Goal: Transaction & Acquisition: Purchase product/service

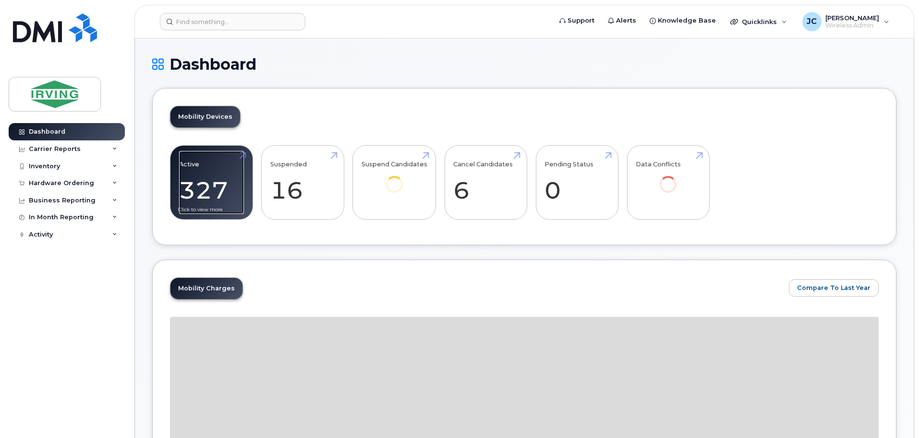
click at [216, 173] on link "Active 327 -96%" at bounding box center [211, 182] width 65 height 63
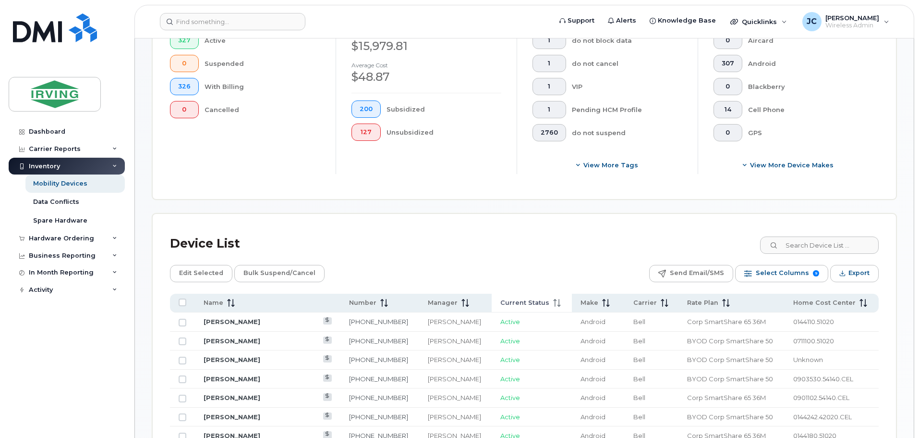
scroll to position [288, 0]
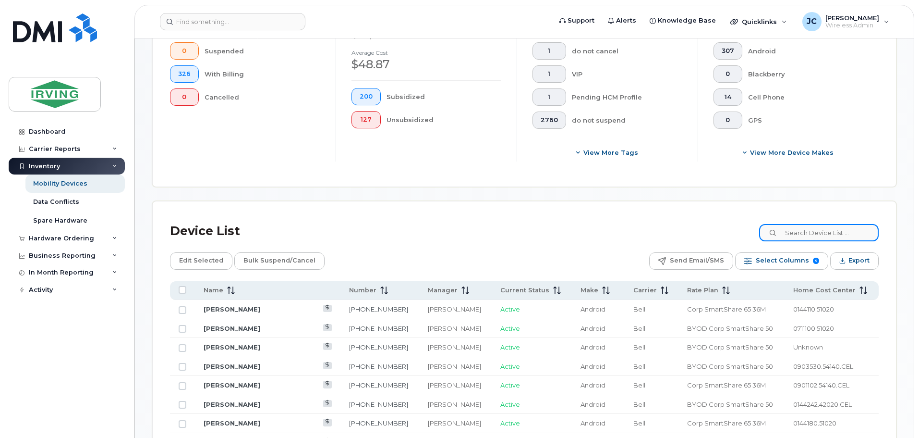
click at [816, 234] on input at bounding box center [819, 232] width 120 height 17
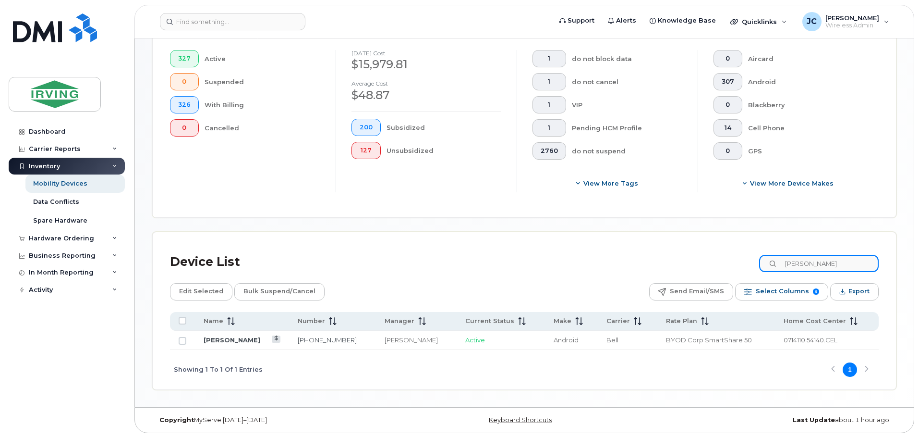
scroll to position [257, 0]
type input "JASON GREEN"
click at [227, 343] on link "Jason Green" at bounding box center [232, 340] width 57 height 8
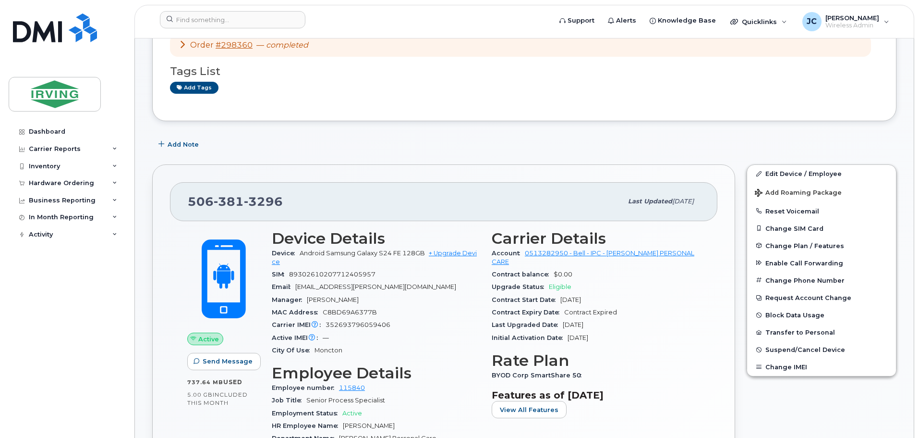
scroll to position [96, 0]
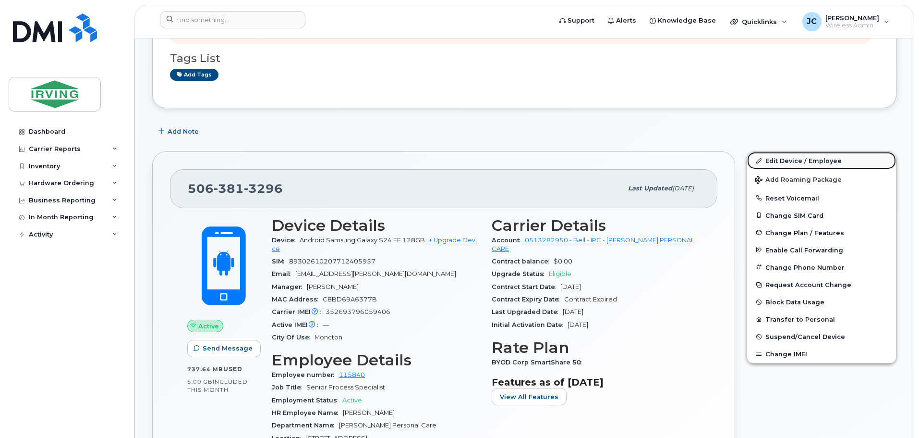
click at [783, 159] on link "Edit Device / Employee" at bounding box center [821, 160] width 149 height 17
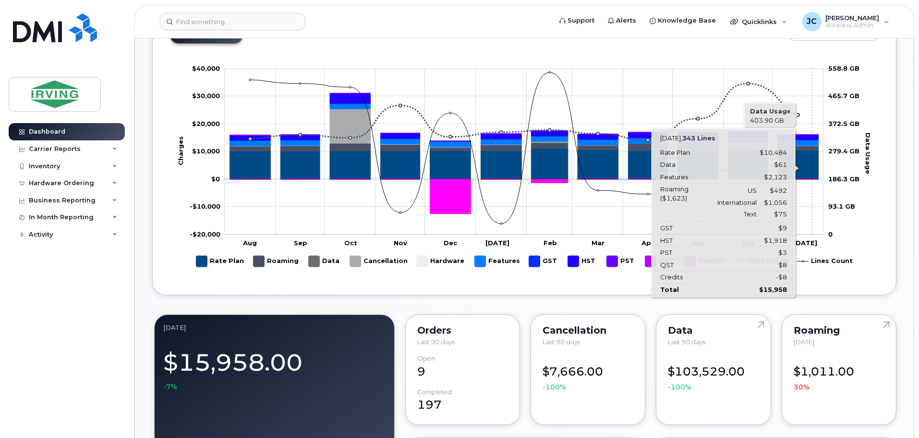
scroll to position [240, 0]
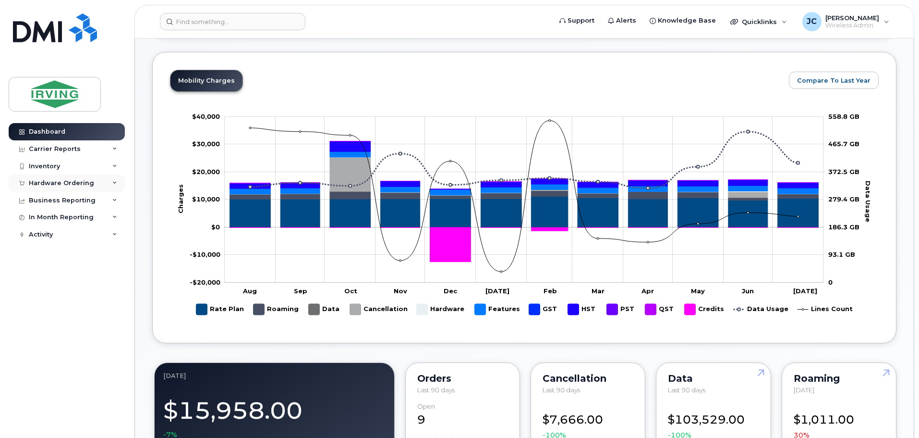
click at [58, 182] on div "Hardware Ordering" at bounding box center [61, 183] width 65 height 8
click at [44, 217] on div "Orders" at bounding box center [45, 219] width 24 height 9
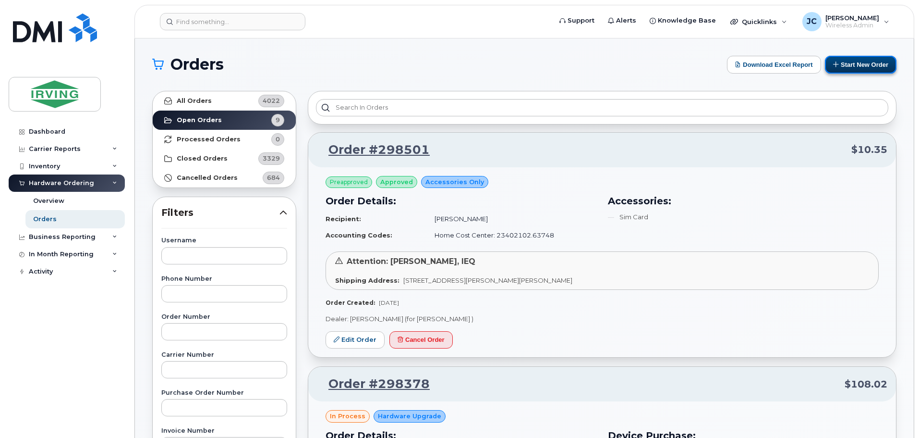
click at [856, 66] on button "Start New Order" at bounding box center [861, 65] width 72 height 18
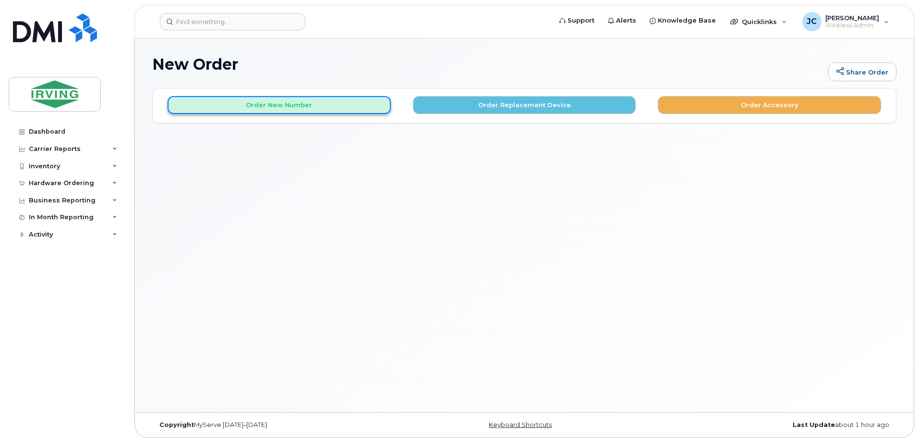
click at [280, 104] on button "Order New Number" at bounding box center [279, 105] width 223 height 18
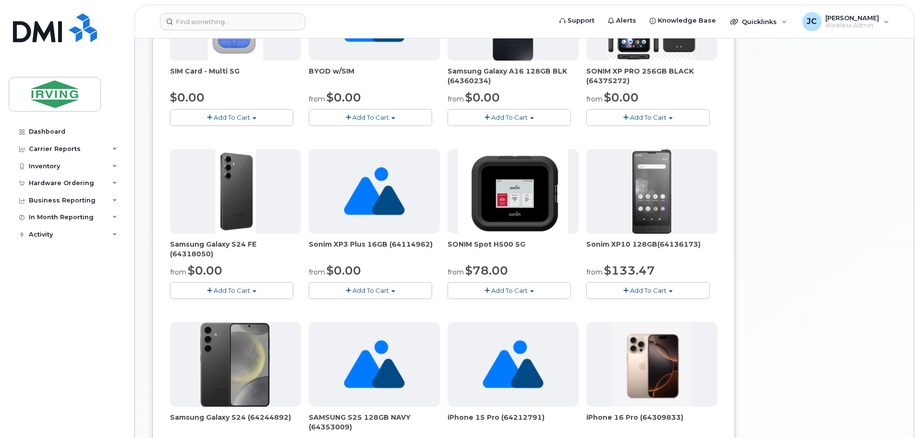
scroll to position [288, 0]
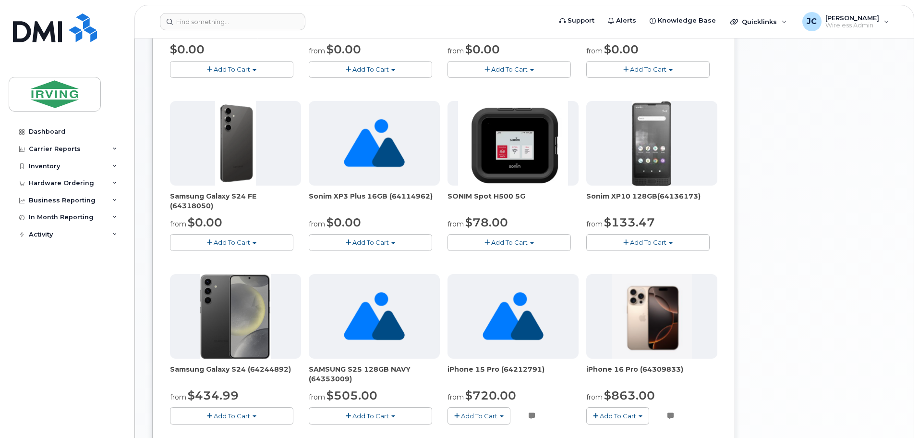
click at [237, 247] on button "Add To Cart" at bounding box center [231, 242] width 123 height 17
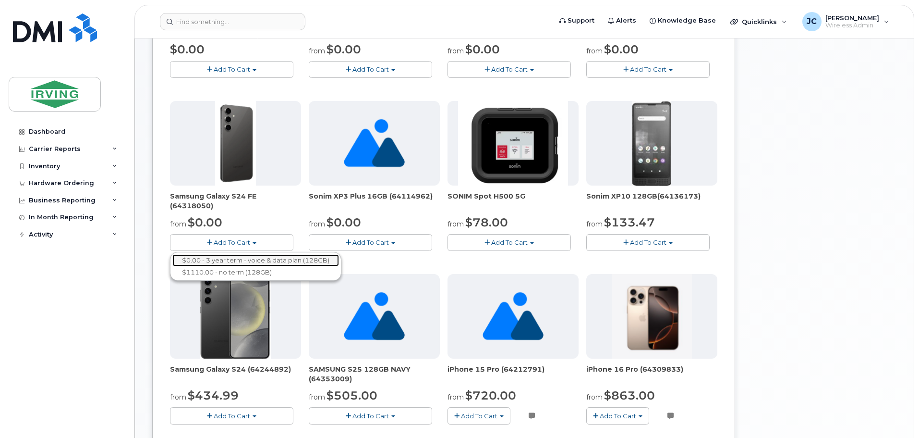
click at [237, 258] on link "$0.00 - 3 year term - voice & data plan (128GB)" at bounding box center [255, 260] width 167 height 12
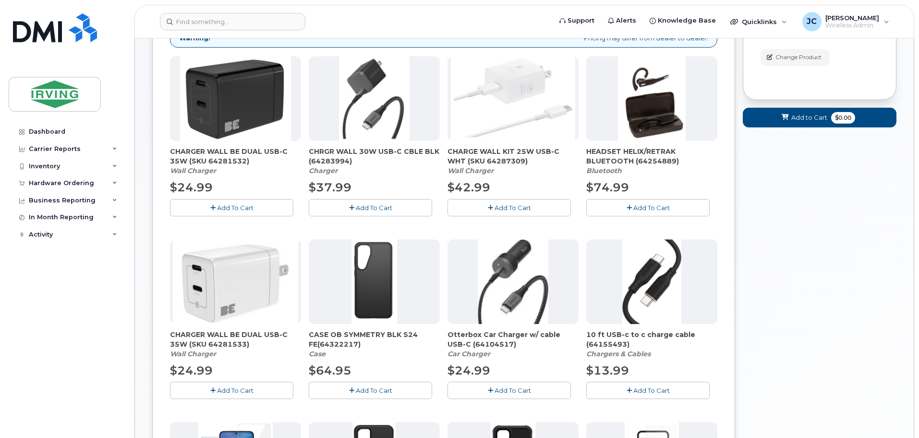
scroll to position [149, 0]
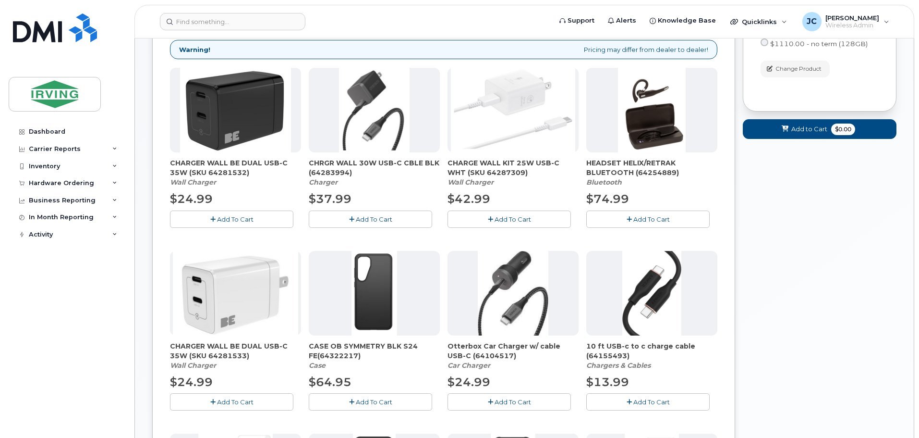
click at [232, 217] on span "Add To Cart" at bounding box center [235, 219] width 36 height 8
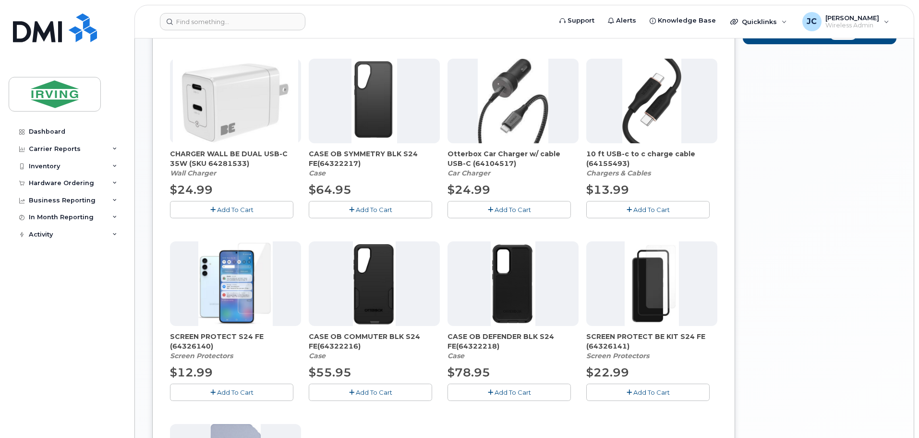
scroll to position [389, 0]
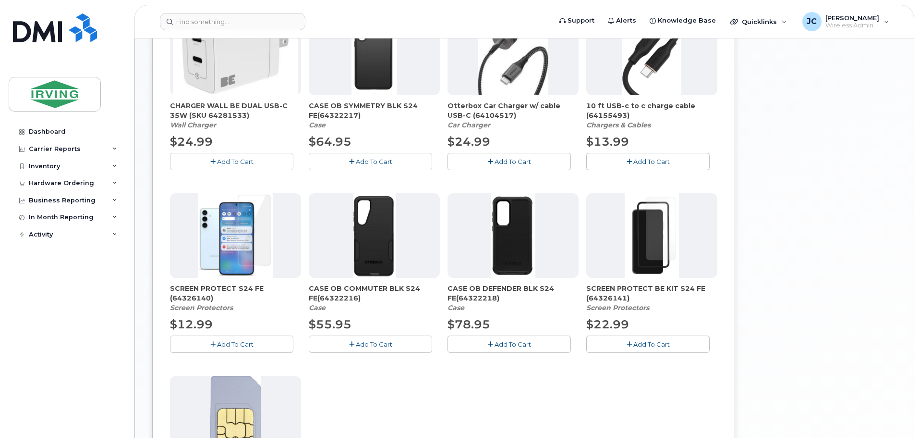
click at [244, 344] on span "Add To Cart" at bounding box center [235, 344] width 36 height 8
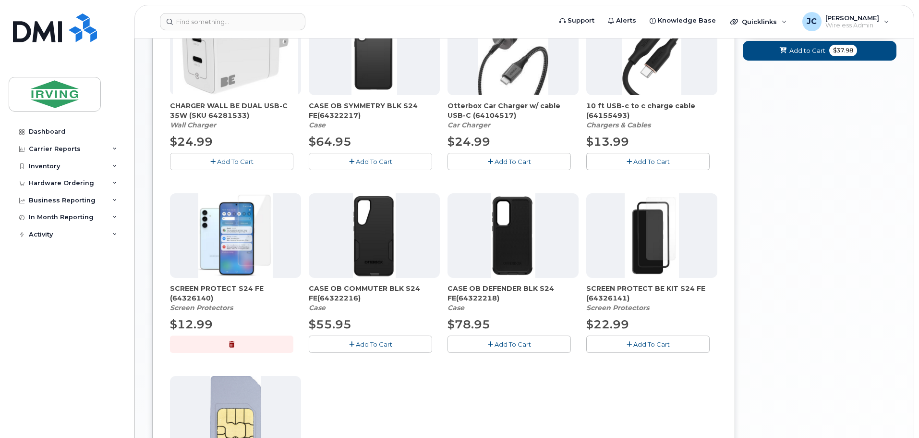
click at [361, 344] on span "Add To Cart" at bounding box center [374, 344] width 36 height 8
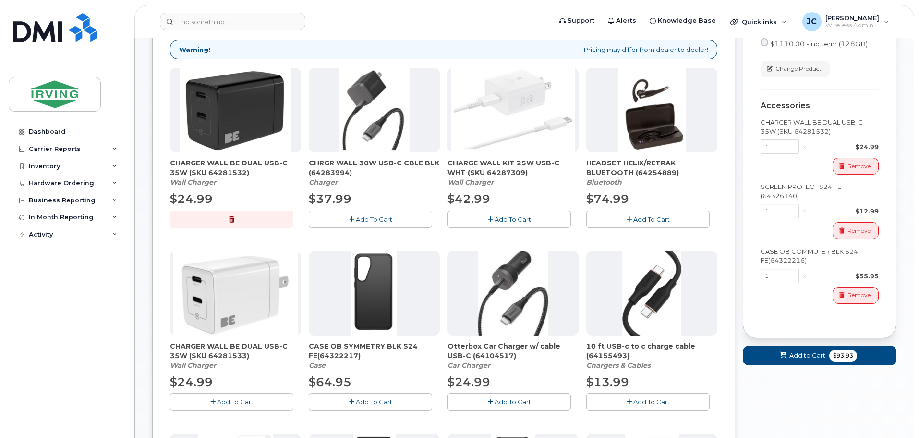
scroll to position [101, 0]
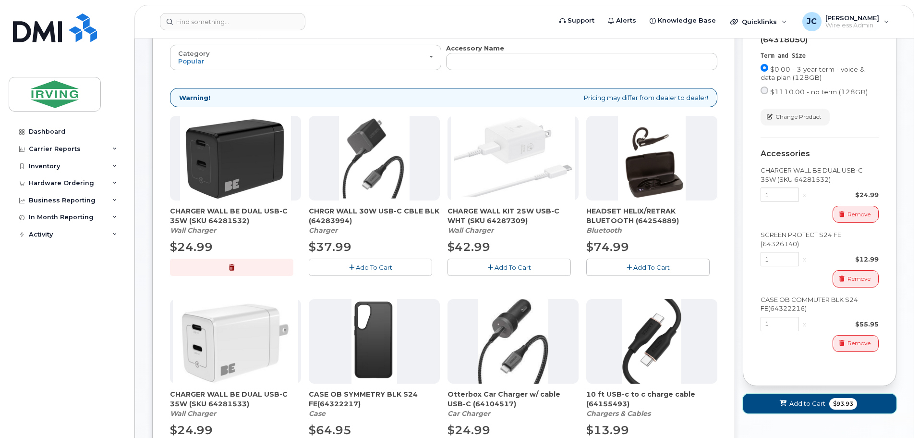
click at [810, 399] on span "Add to Cart" at bounding box center [808, 403] width 36 height 9
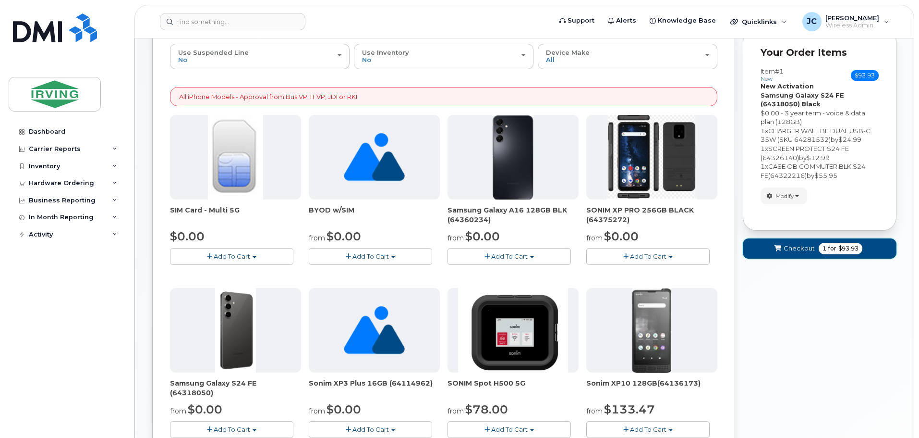
click at [806, 248] on span "Checkout" at bounding box center [799, 247] width 31 height 9
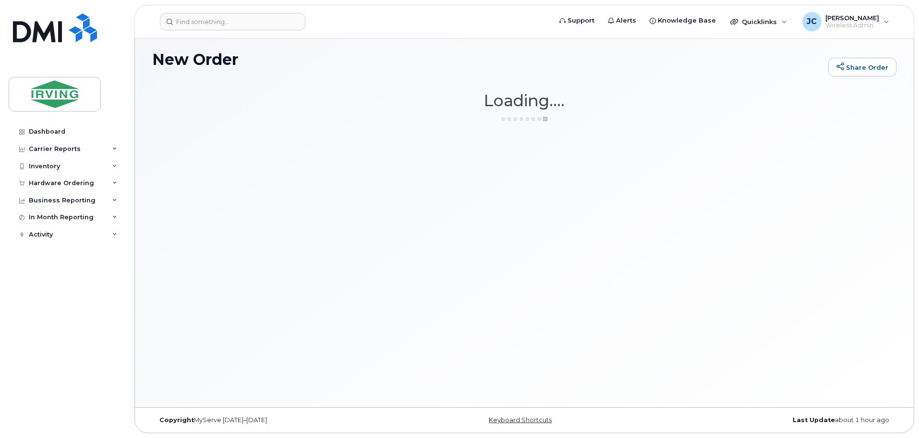
scroll to position [5, 0]
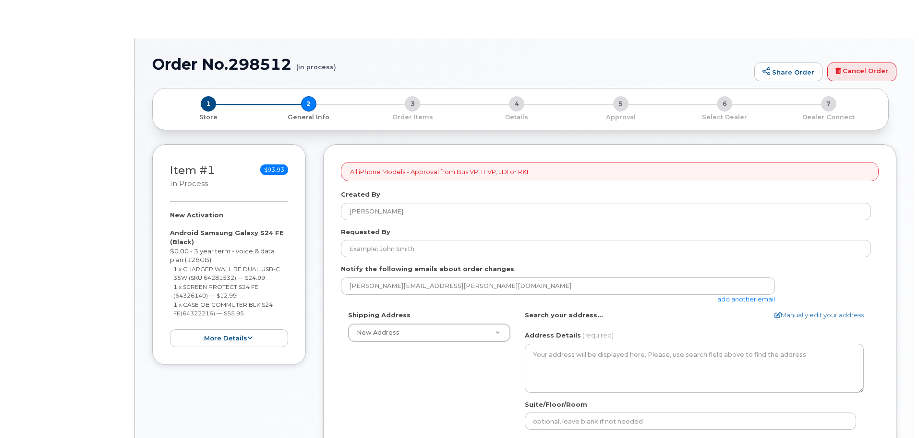
select select
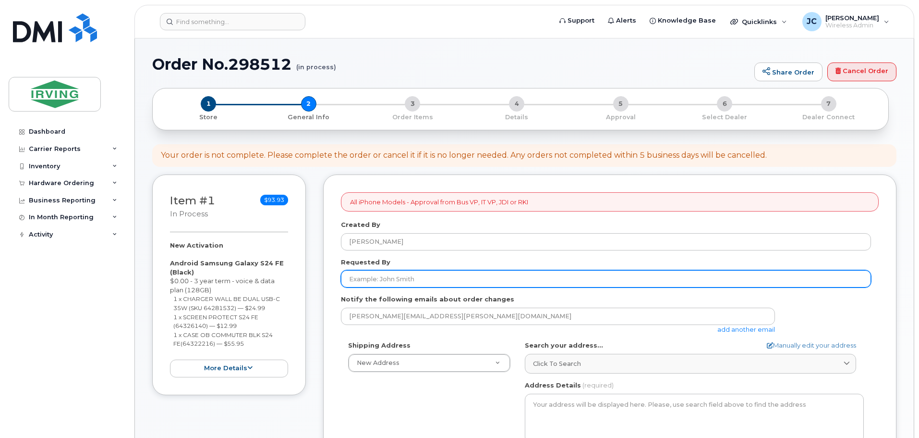
click at [458, 279] on input "Requested By" at bounding box center [606, 278] width 530 height 17
click at [357, 276] on input "Requested By" at bounding box center [606, 278] width 530 height 17
type input "[PERSON_NAME]"
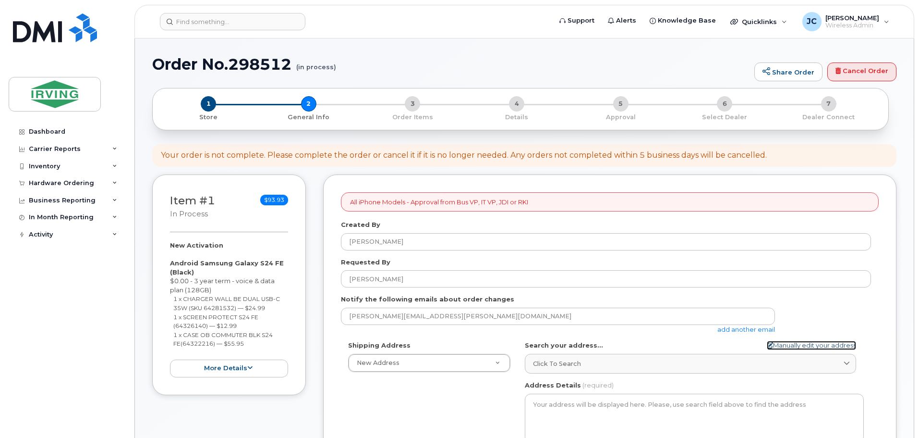
click at [797, 345] on link "Manually edit your address" at bounding box center [811, 345] width 89 height 9
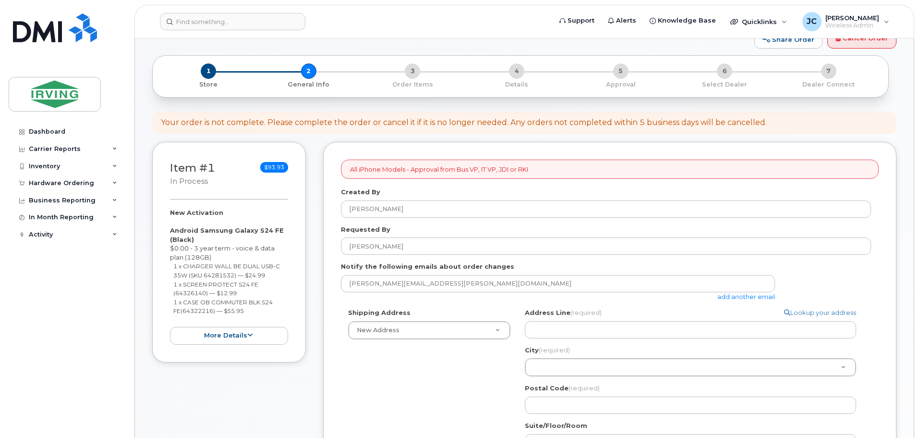
scroll to position [96, 0]
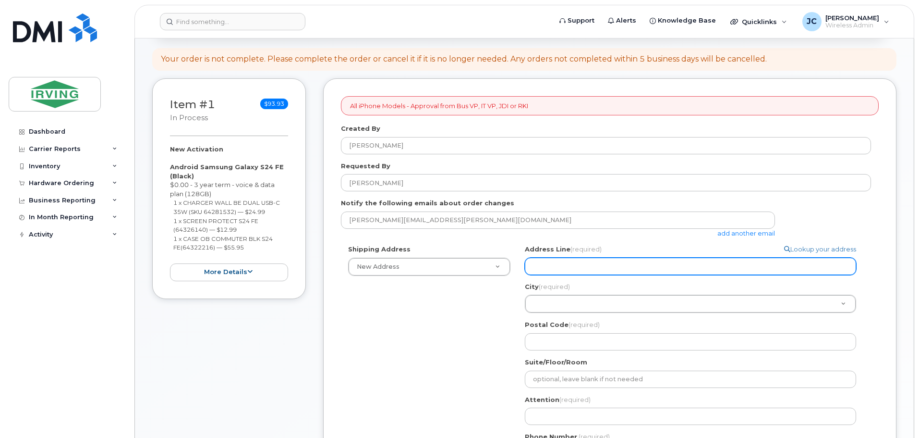
click at [641, 271] on input "Address Line (required)" at bounding box center [690, 265] width 331 height 17
select select
type input "1"
select select
type input "10"
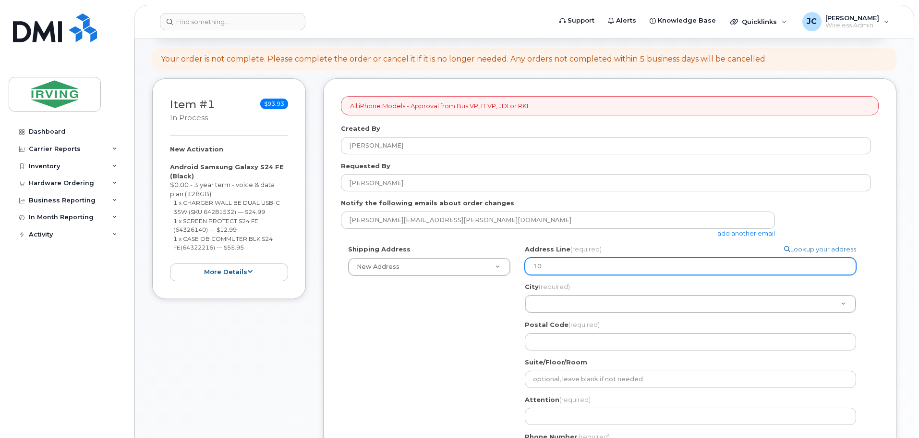
select select
type input "100 Midland Drive"
type input "Dieppe"
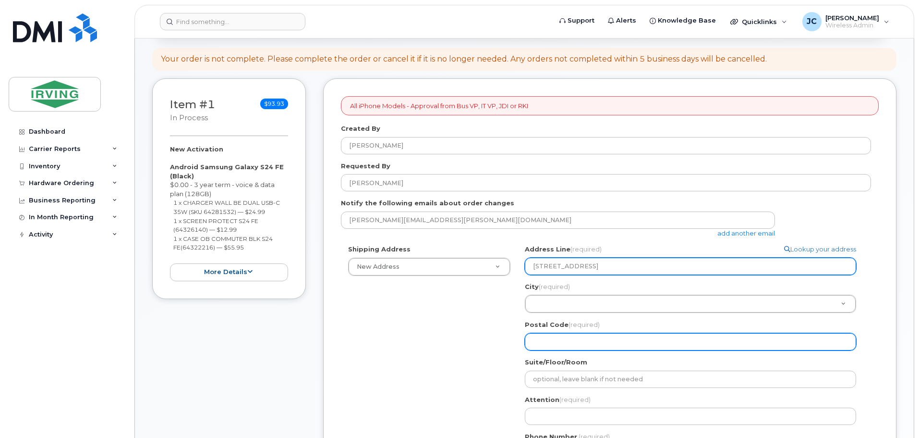
type input "E1A 6X4"
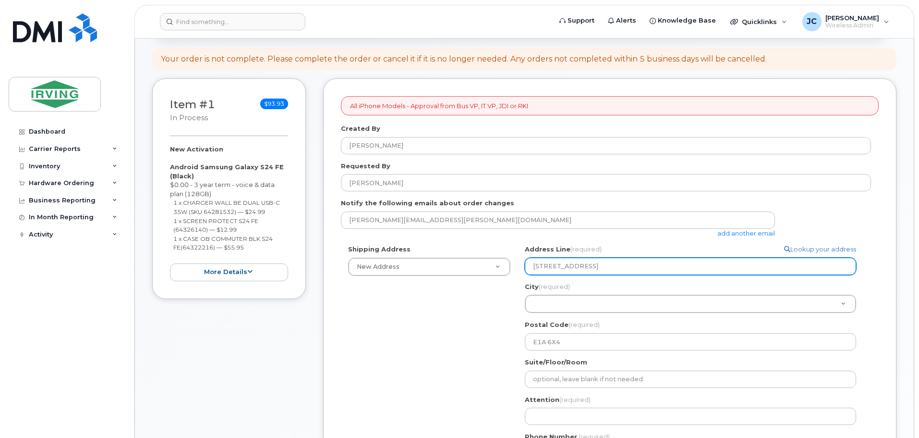
type input "[PERSON_NAME]"
type input "5068638090"
select select
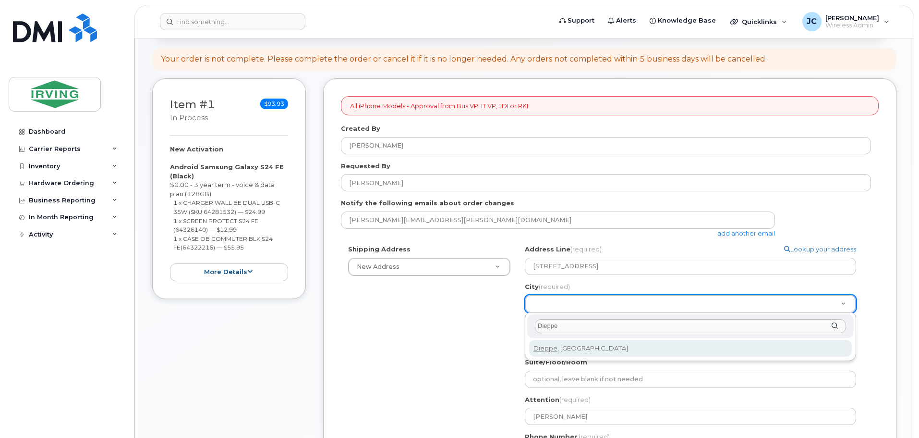
select select
type input "1522"
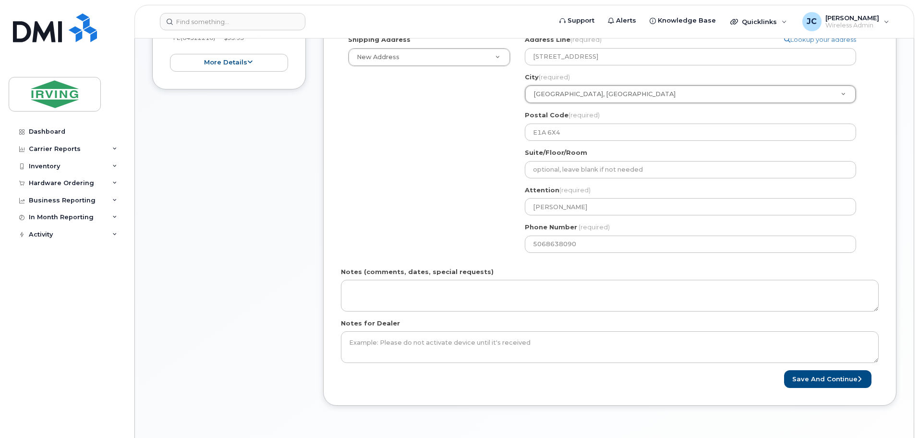
scroll to position [336, 0]
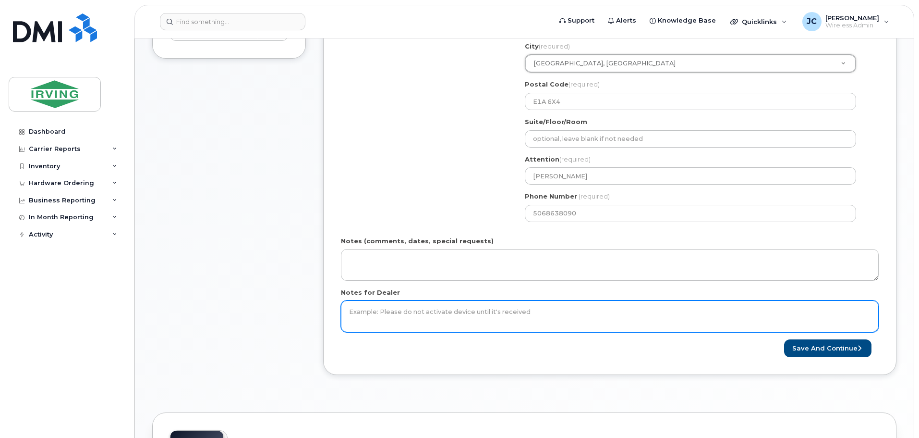
click at [383, 308] on textarea "Notes for Dealer" at bounding box center [610, 316] width 538 height 32
type textarea "Please do not activate device until it's received."
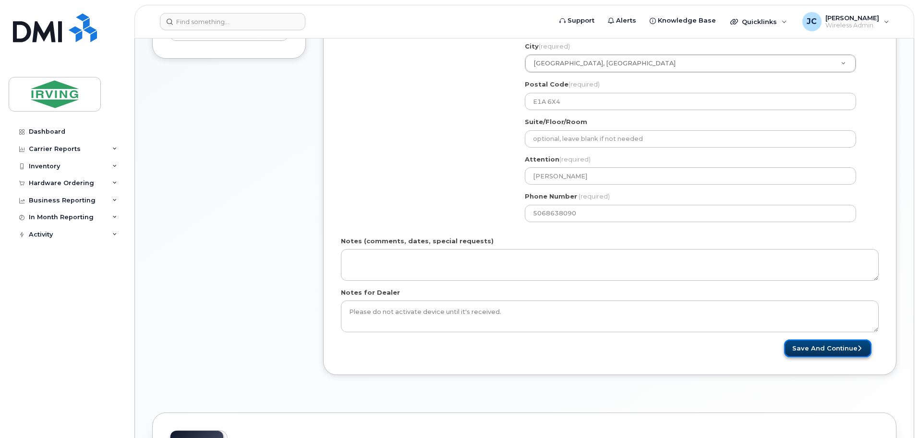
click at [830, 346] on button "Save and Continue" at bounding box center [827, 348] width 87 height 18
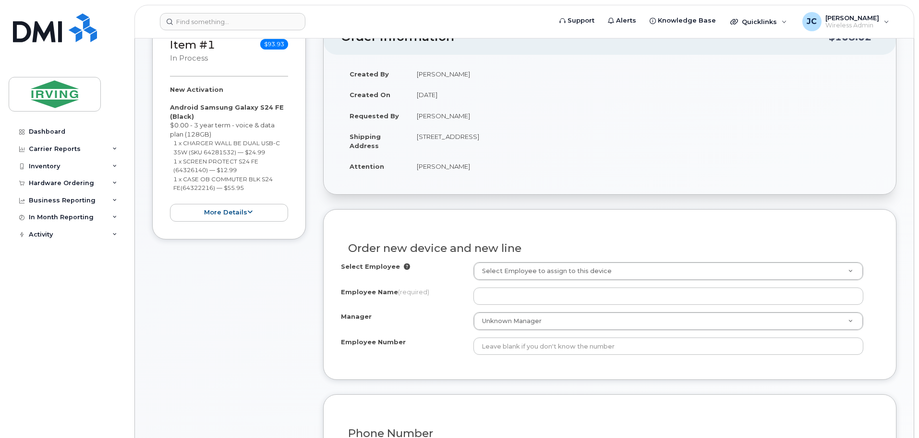
scroll to position [192, 0]
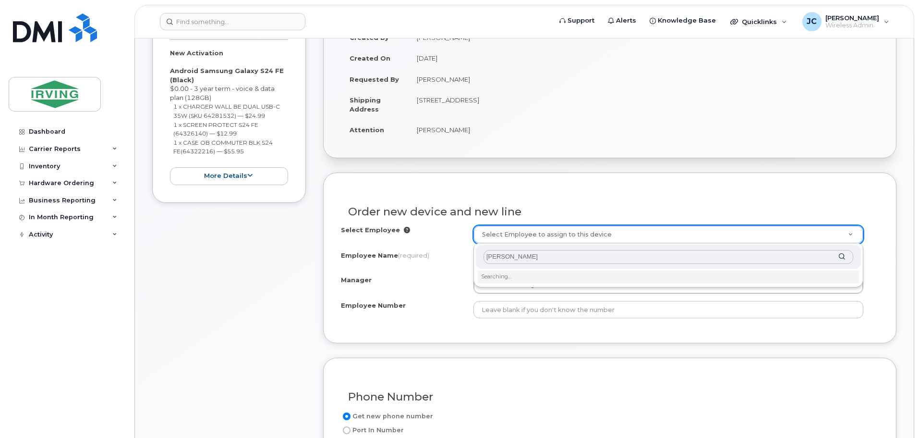
type input "beers, kristin"
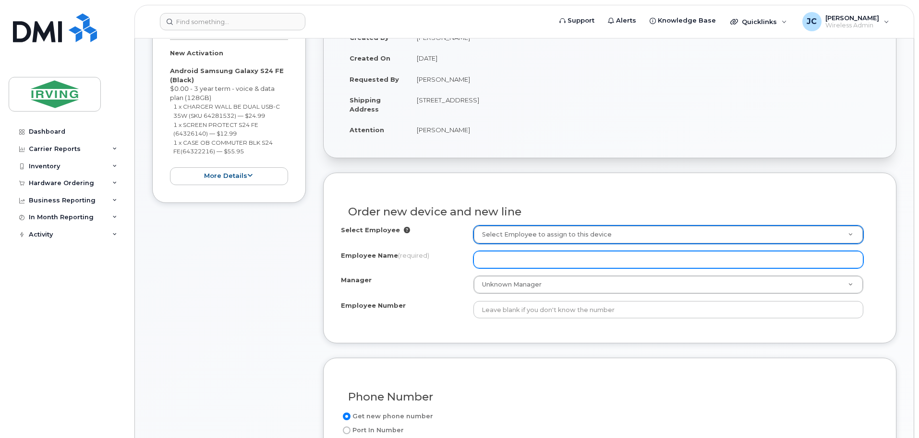
click at [495, 259] on input "Employee Name (required)" at bounding box center [669, 259] width 390 height 17
type input "[PERSON_NAME]"
type input "A"
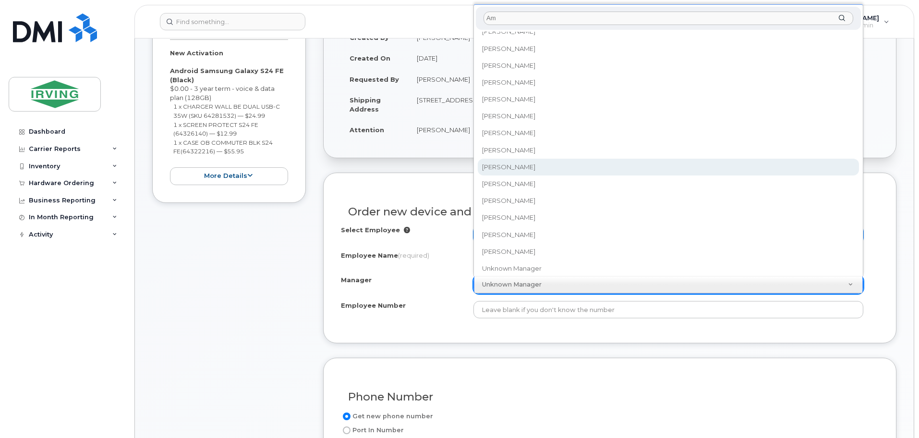
scroll to position [0, 0]
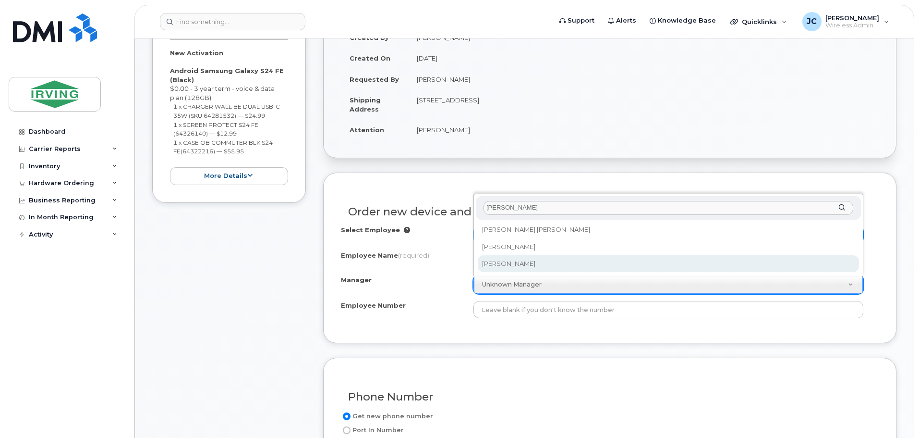
type input "Amos"
select select "1454866"
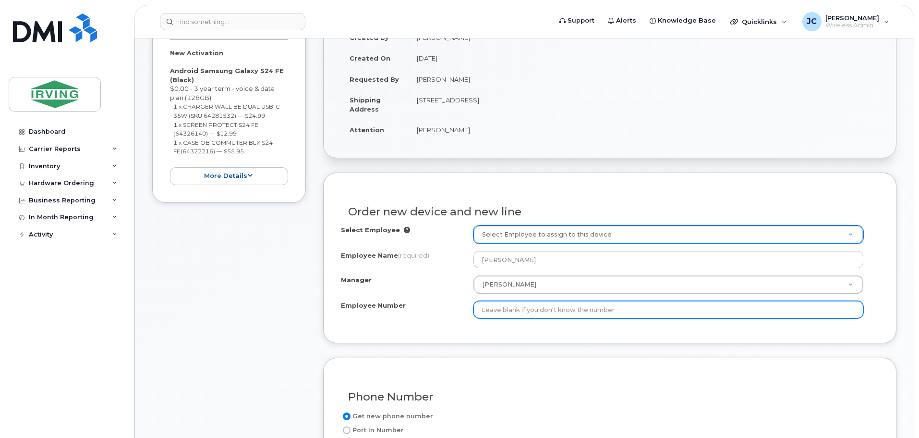
click at [574, 306] on input "Employee Number" at bounding box center [669, 309] width 390 height 17
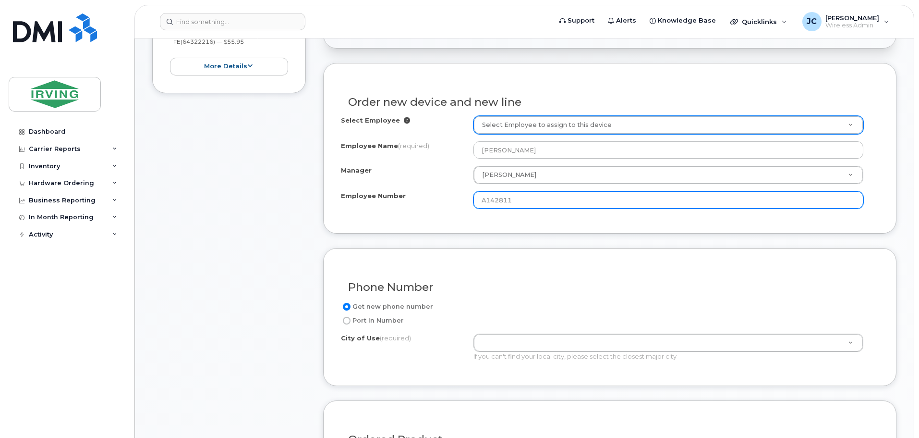
scroll to position [336, 0]
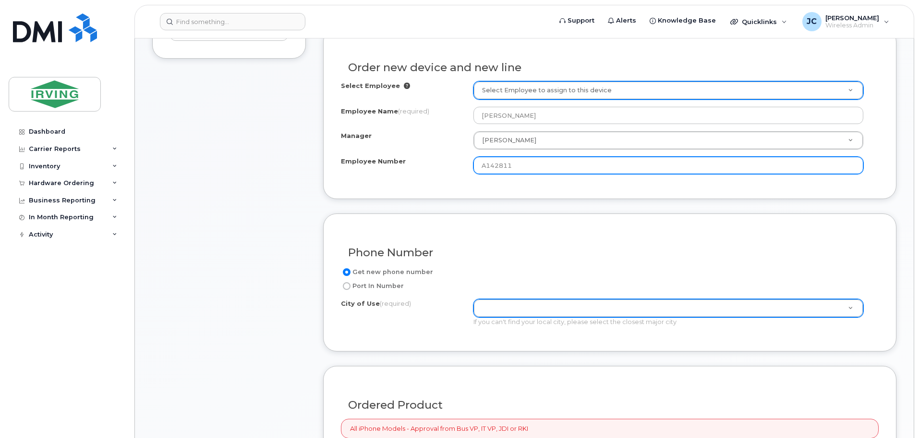
type input "A142811"
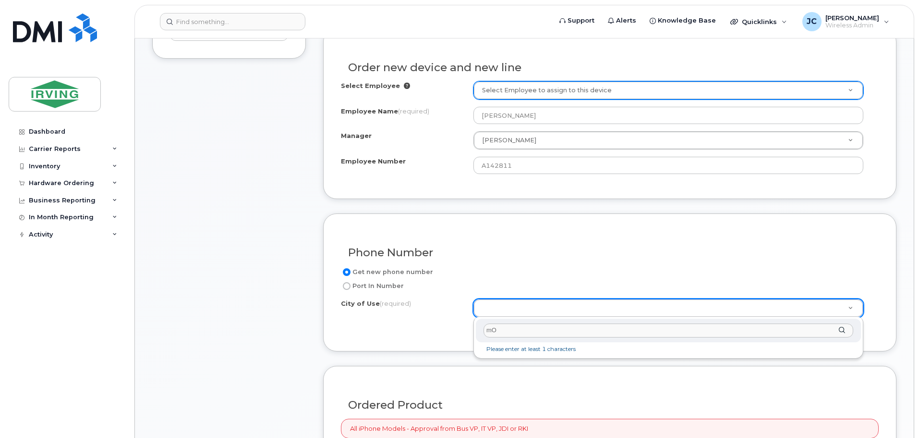
type input "m"
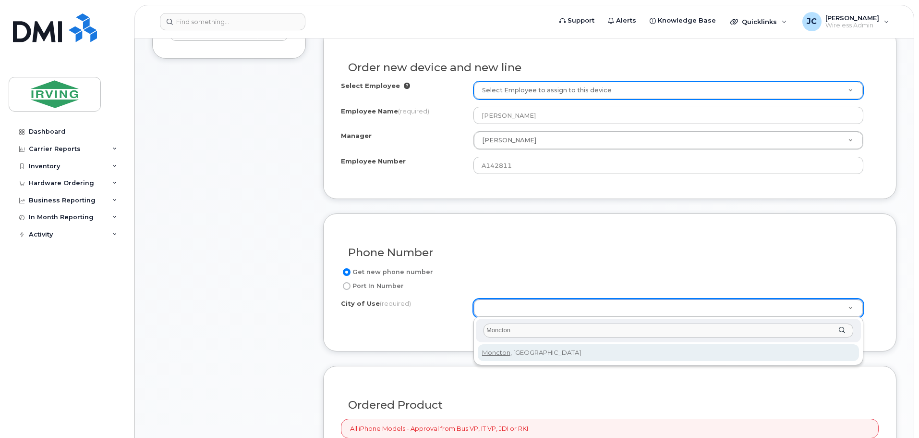
type input "Moncton"
type input "1817"
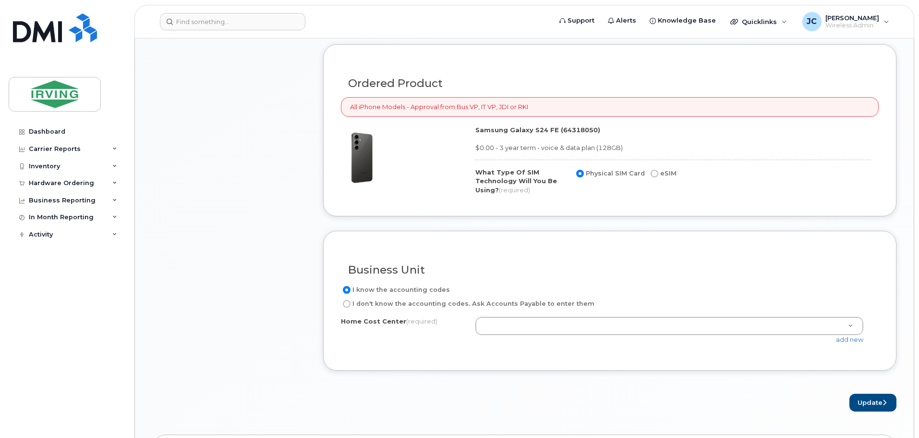
scroll to position [672, 0]
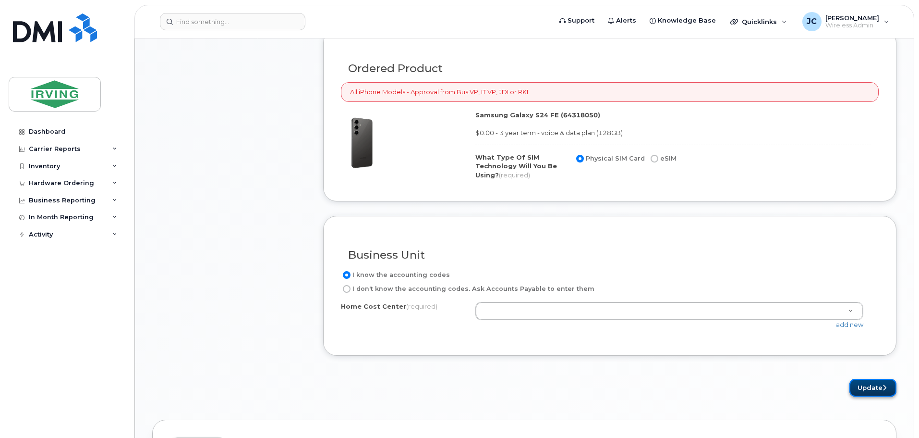
click at [873, 386] on button "Update" at bounding box center [873, 387] width 47 height 18
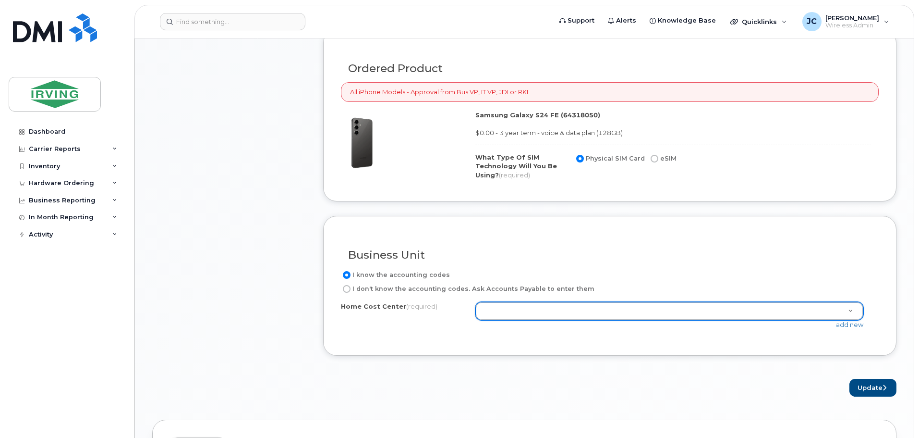
click at [346, 290] on input "I don't know the accounting codes. Ask Accounts Payable to enter them" at bounding box center [347, 289] width 8 height 8
radio input "true"
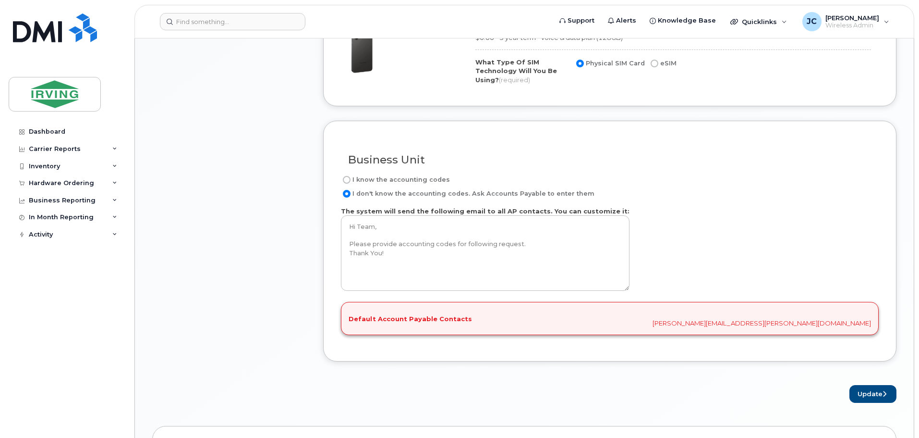
scroll to position [768, 0]
click at [876, 390] on button "Update" at bounding box center [873, 393] width 47 height 18
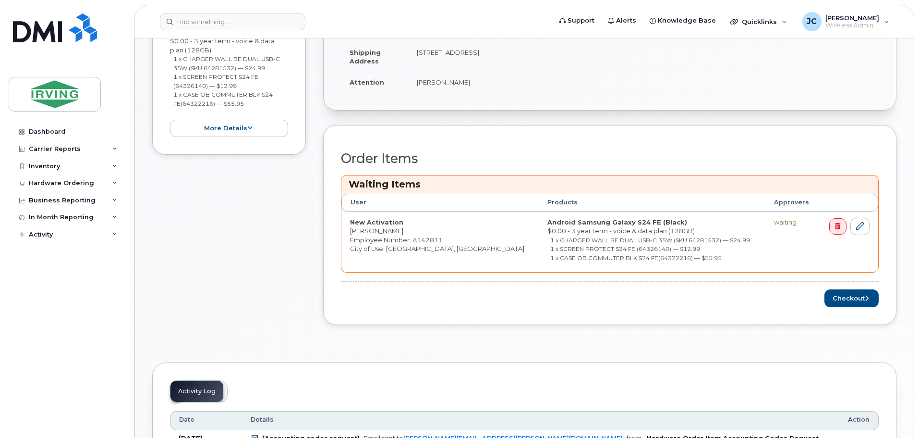
scroll to position [288, 0]
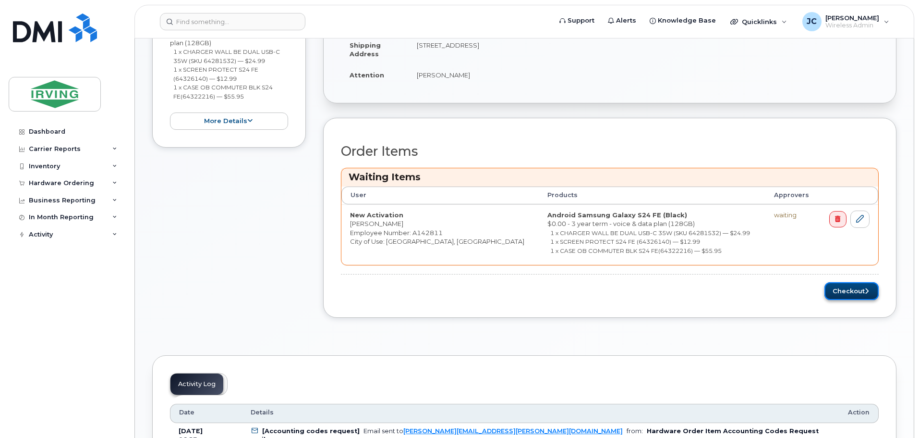
click at [849, 291] on button "Checkout" at bounding box center [852, 291] width 54 height 18
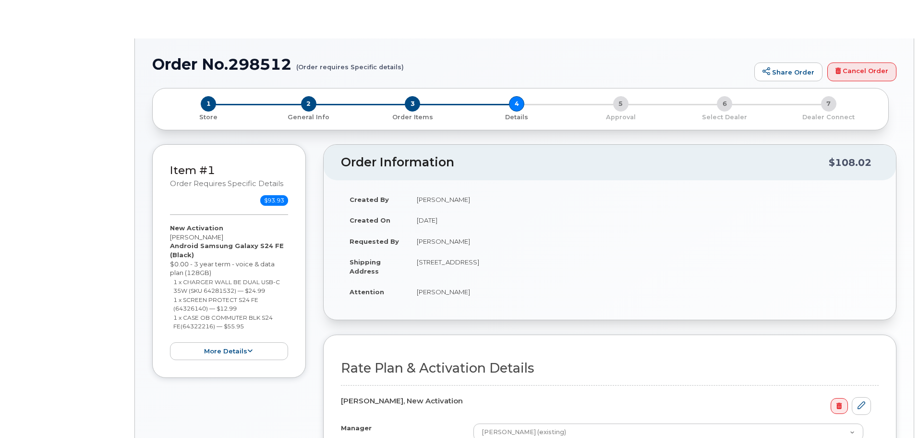
select select "Corp SmartShare 65 36M"
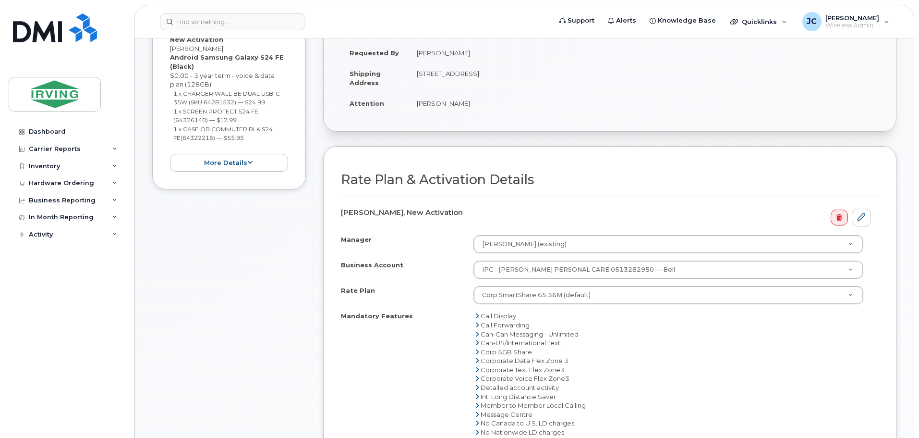
scroll to position [192, 0]
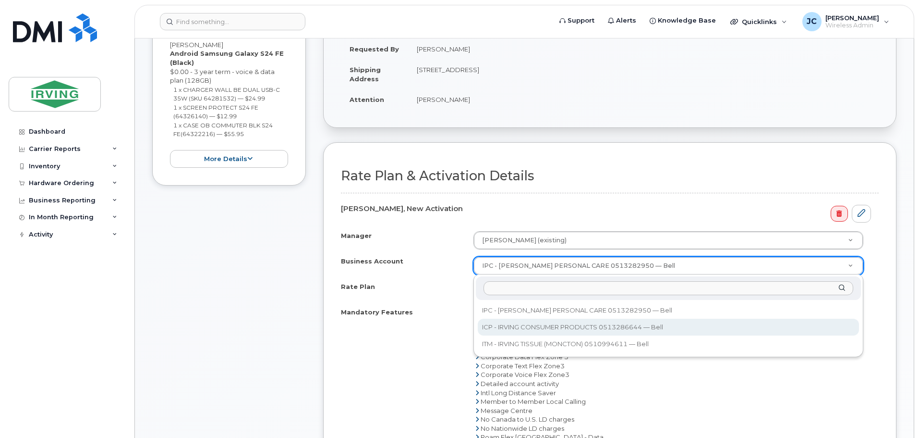
select select "11290"
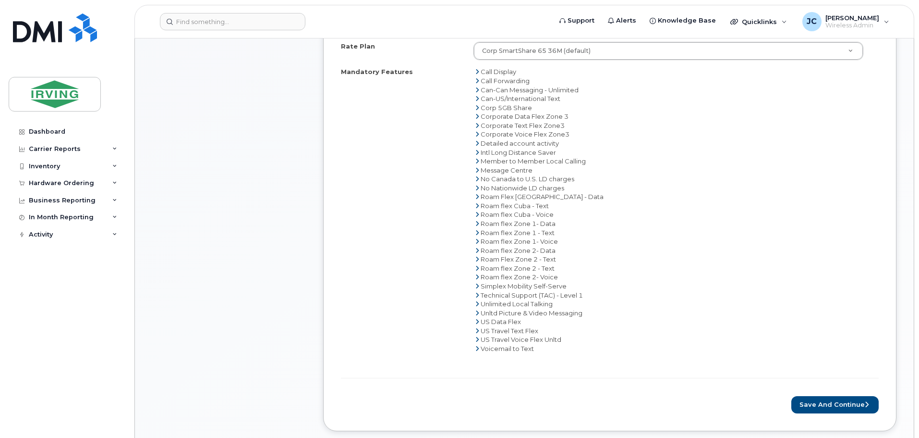
scroll to position [528, 0]
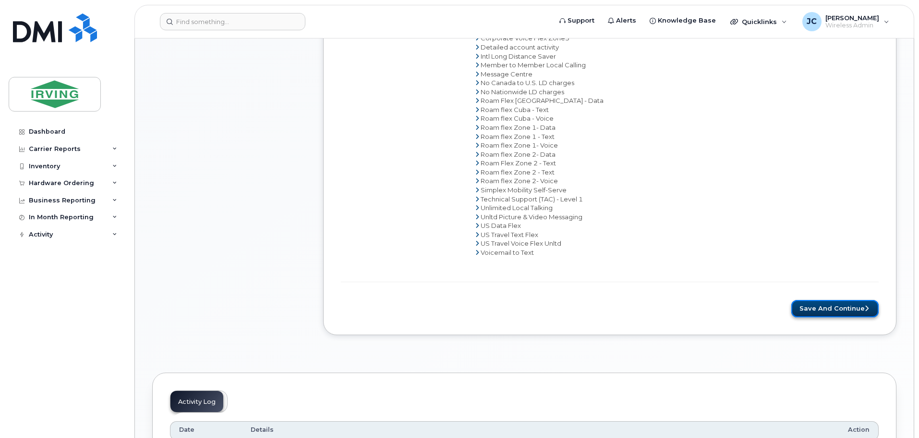
click at [839, 305] on button "Save and Continue" at bounding box center [834, 309] width 87 height 18
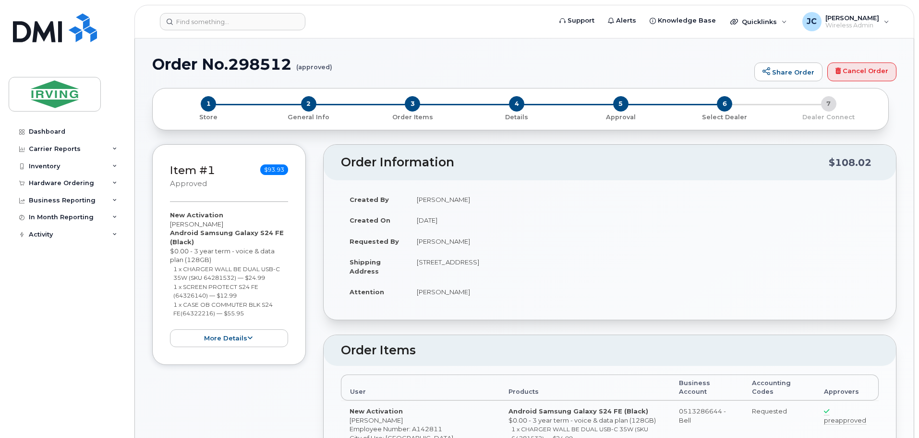
type textarea "Please do not activate device until it's received."
radio input "true"
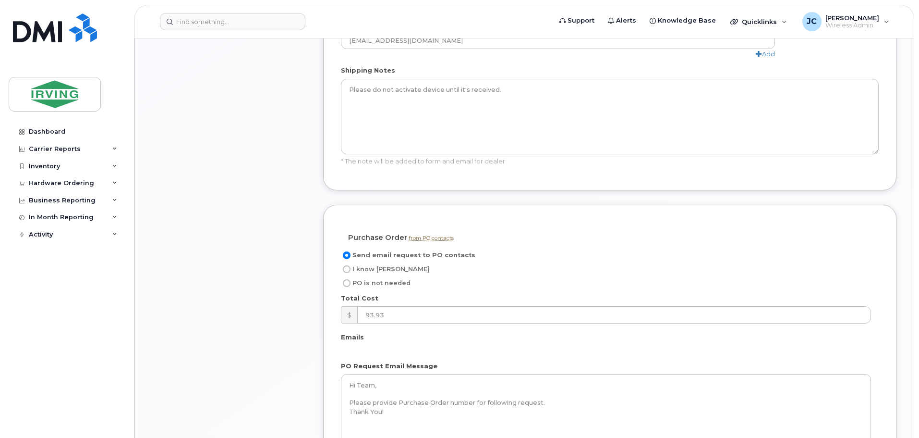
scroll to position [624, 0]
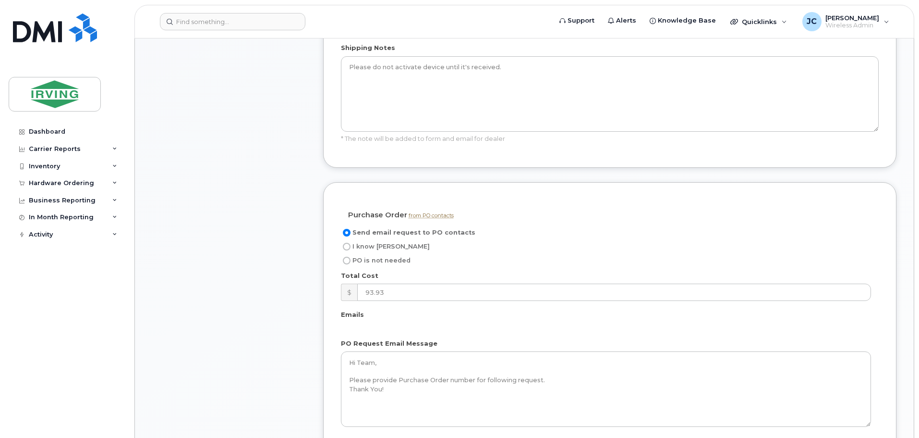
click at [349, 243] on input "I know [PERSON_NAME]" at bounding box center [347, 247] width 8 height 8
radio input "true"
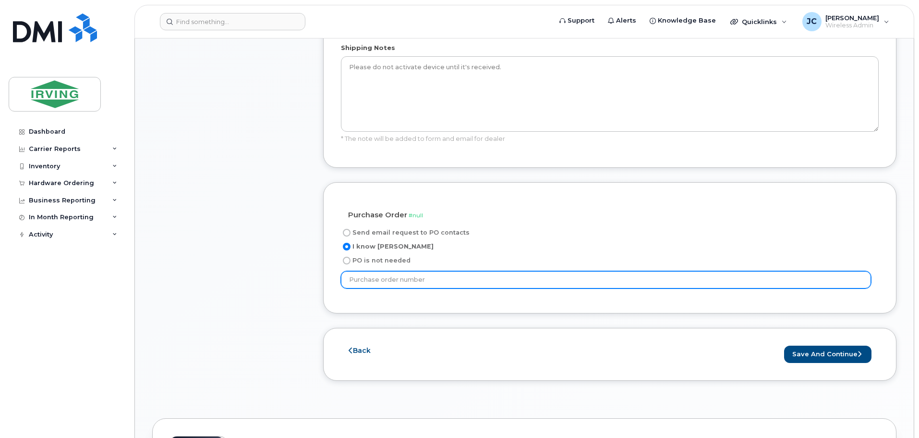
click at [376, 271] on input "text" at bounding box center [606, 279] width 530 height 17
type input "20633188"
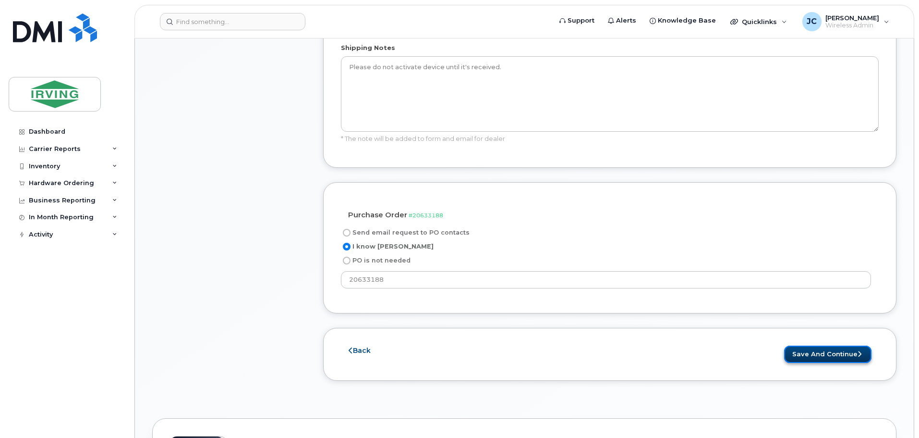
click at [816, 345] on button "Save and Continue" at bounding box center [827, 354] width 87 height 18
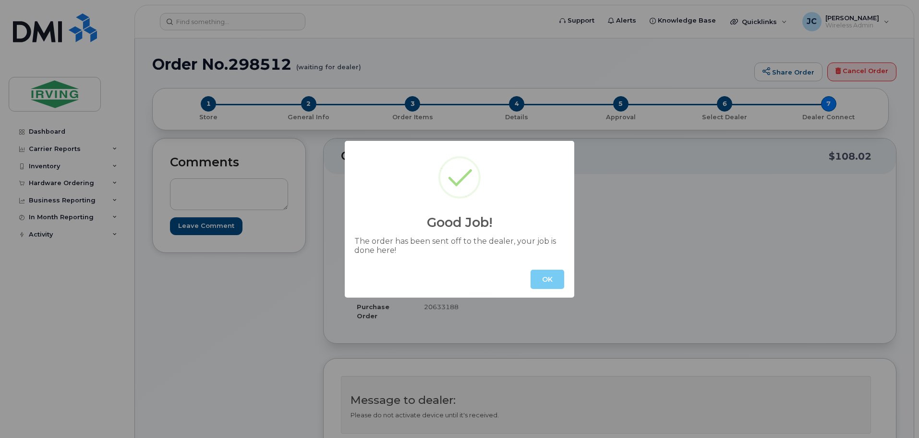
click at [540, 281] on button "OK" at bounding box center [548, 278] width 34 height 19
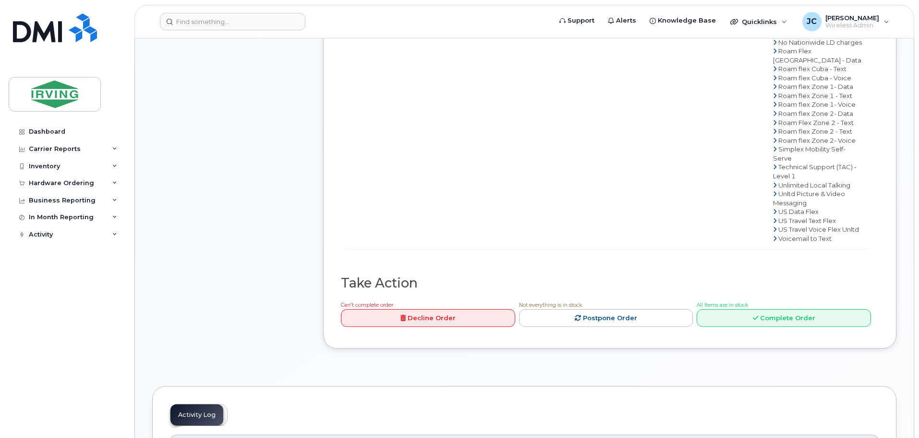
scroll to position [672, 0]
